Goal: Information Seeking & Learning: Learn about a topic

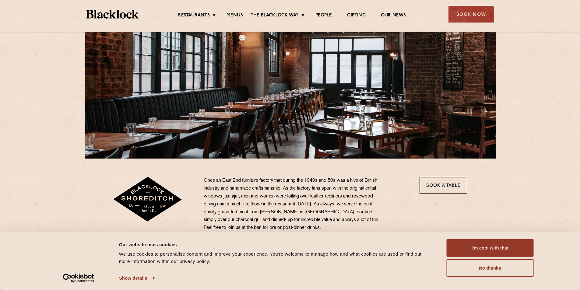
scroll to position [61, 0]
click at [511, 247] on button "I'm cool with that" at bounding box center [490, 248] width 87 height 18
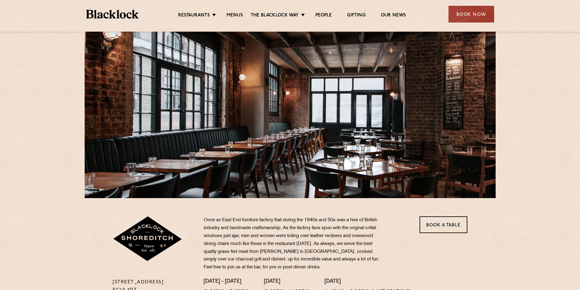
scroll to position [0, 0]
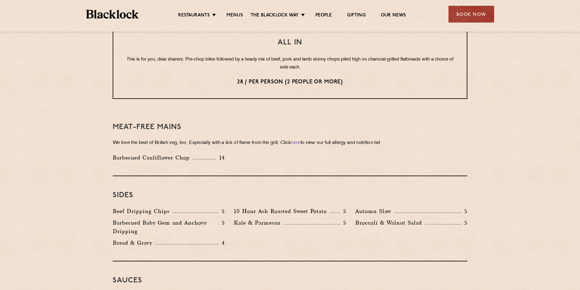
scroll to position [701, 0]
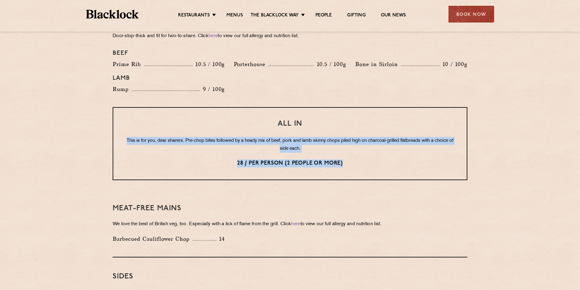
drag, startPoint x: 134, startPoint y: 127, endPoint x: 361, endPoint y: 165, distance: 229.9
click at [361, 165] on div "All In This is for you, dear sharers. Pre-chop bites followed by a heady mix of…" at bounding box center [290, 143] width 355 height 73
click at [385, 161] on div "All In This is for you, dear sharers. Pre-chop bites followed by a heady mix of…" at bounding box center [290, 143] width 355 height 73
drag, startPoint x: 280, startPoint y: 113, endPoint x: 364, endPoint y: 154, distance: 93.7
click at [364, 154] on div "All In This is for you, dear sharers. Pre-chop bites followed by a heady mix of…" at bounding box center [290, 143] width 355 height 73
